Goal: Transaction & Acquisition: Purchase product/service

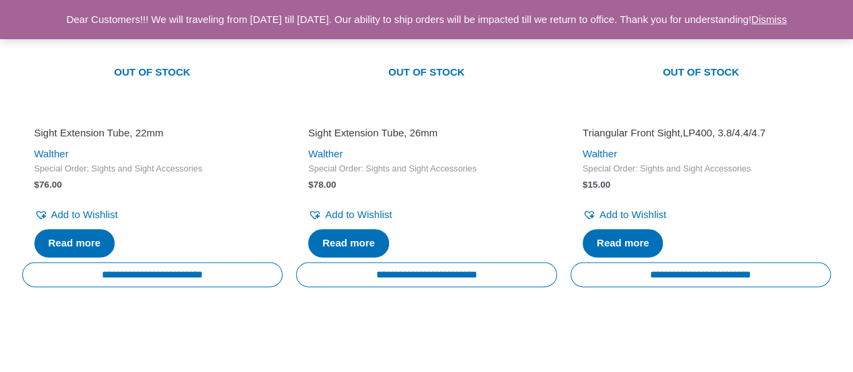
scroll to position [944, 0]
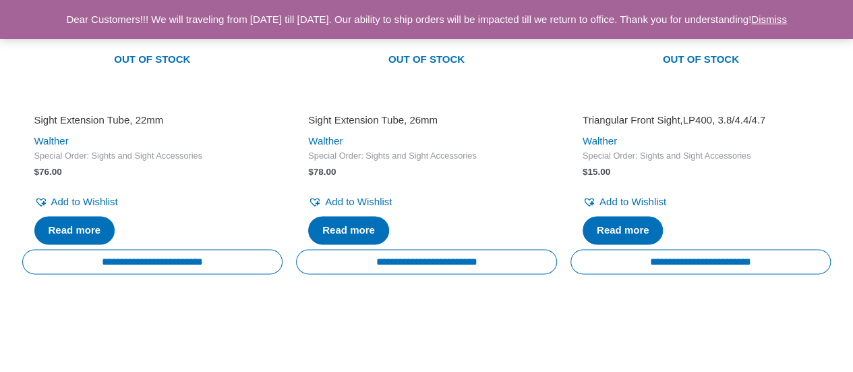
scroll to position [944, 0]
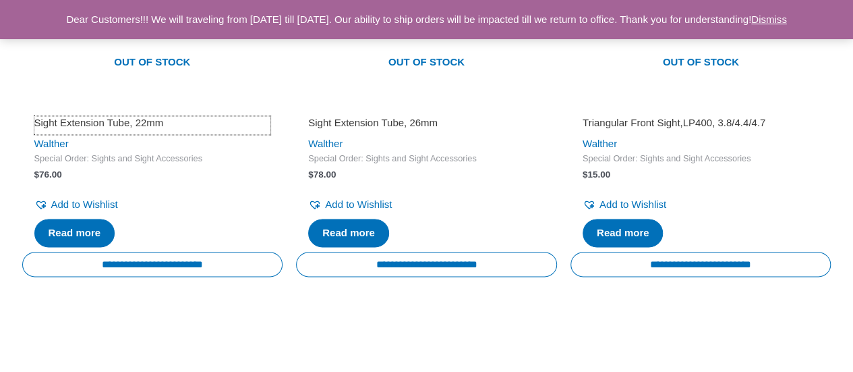
click at [144, 121] on h2 "Sight Extension Tube, 22mm" at bounding box center [152, 122] width 237 height 13
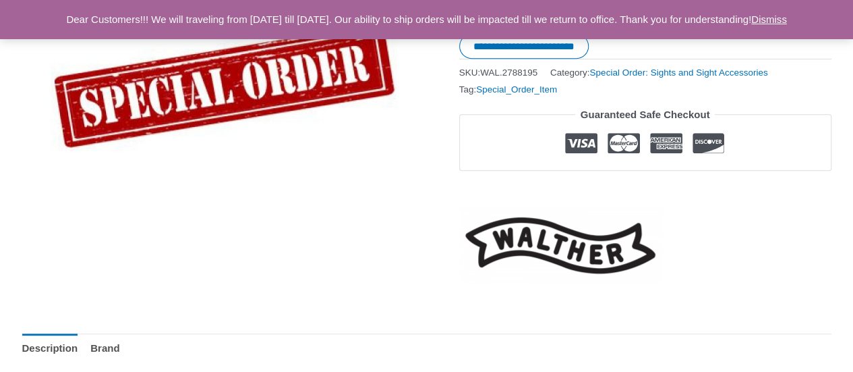
scroll to position [297, 0]
